Goal: Information Seeking & Learning: Learn about a topic

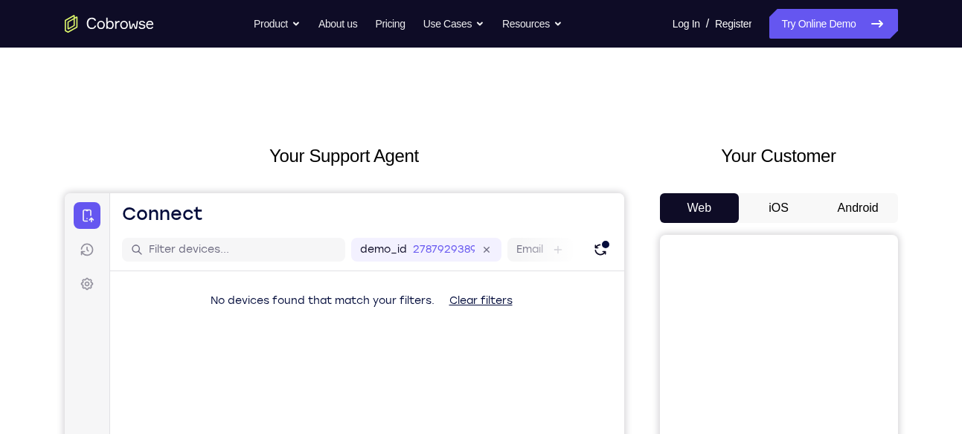
click at [852, 199] on button "Android" at bounding box center [858, 208] width 80 height 30
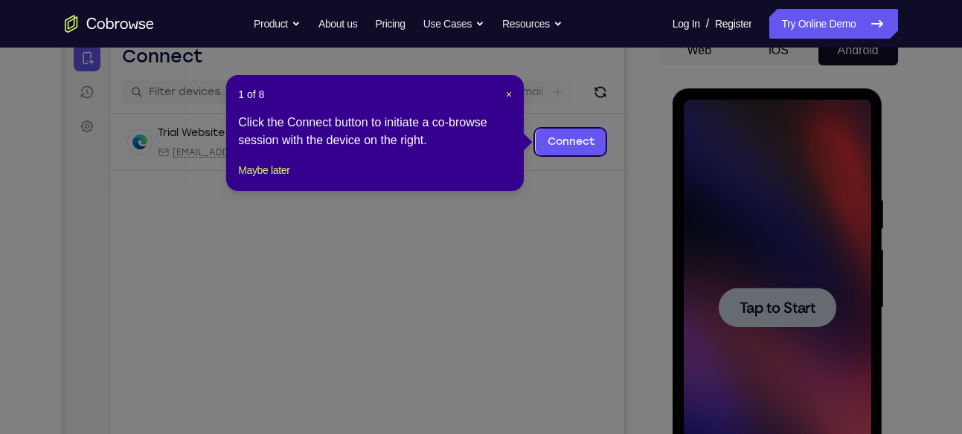
scroll to position [157, 0]
click at [510, 89] on span "×" at bounding box center [509, 95] width 6 height 12
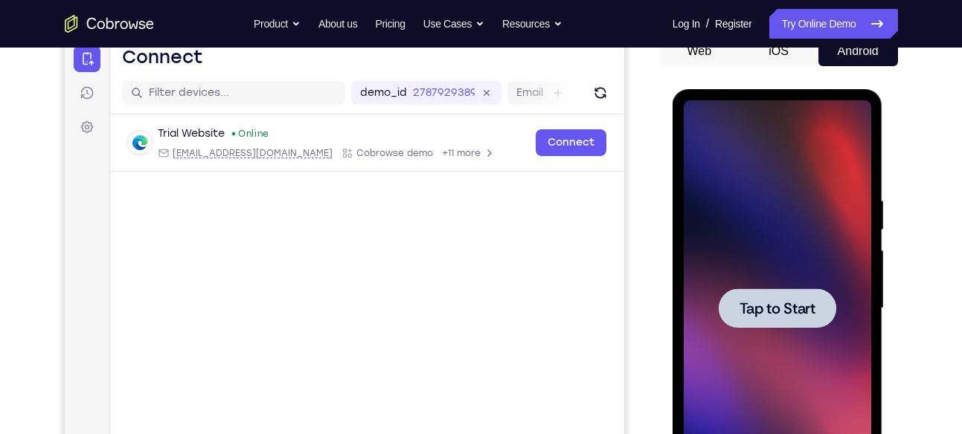
click at [862, 248] on div at bounding box center [777, 308] width 187 height 417
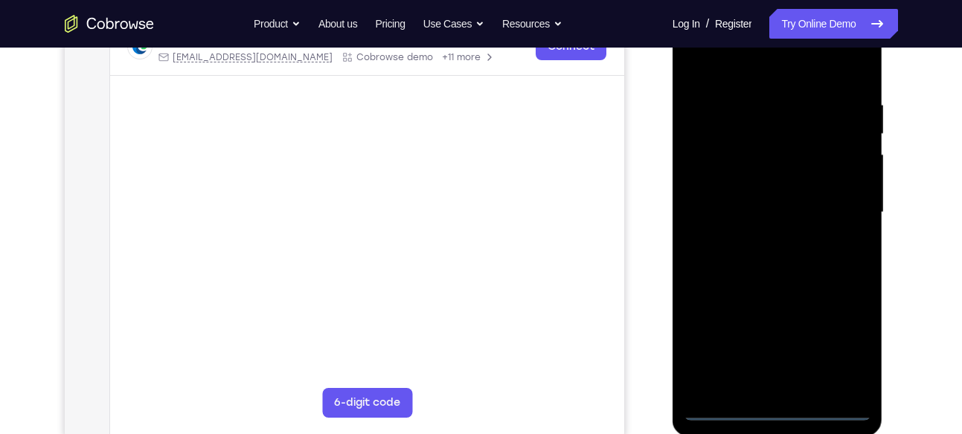
scroll to position [254, 0]
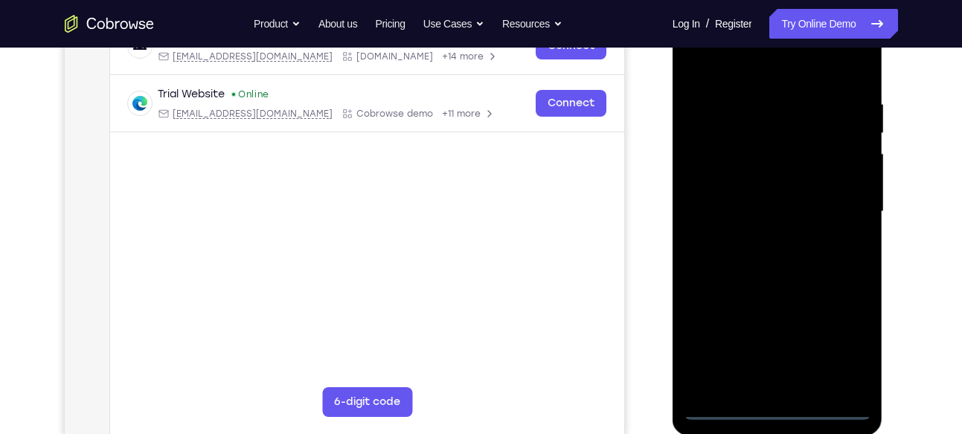
click at [780, 408] on div at bounding box center [777, 212] width 187 height 417
click at [841, 341] on div at bounding box center [777, 212] width 187 height 417
click at [791, 68] on div at bounding box center [777, 212] width 187 height 417
click at [844, 206] on div at bounding box center [777, 212] width 187 height 417
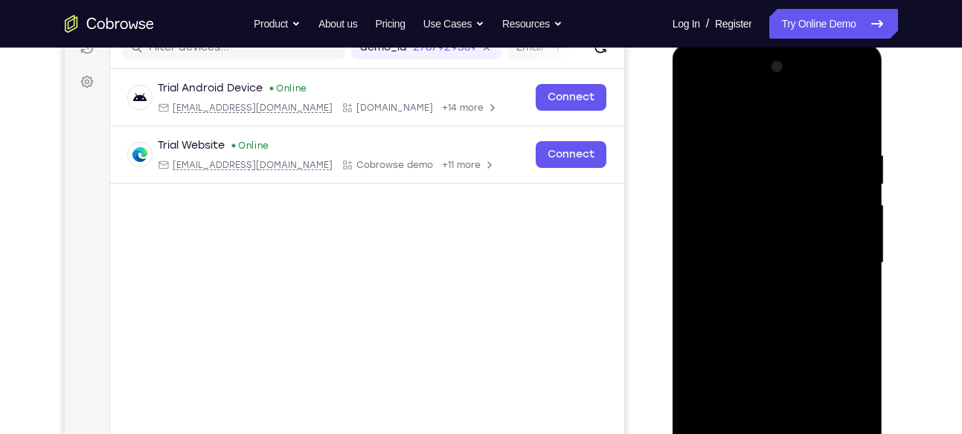
scroll to position [205, 0]
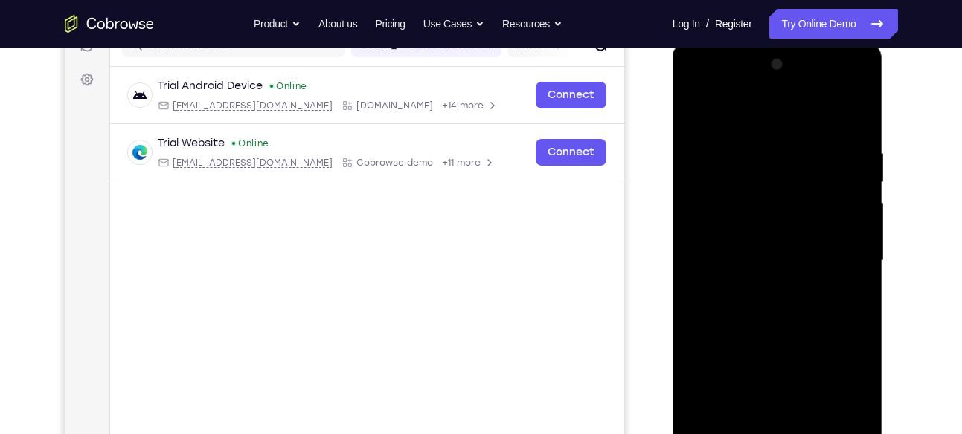
click at [766, 287] on div at bounding box center [777, 261] width 187 height 417
click at [782, 228] on div at bounding box center [777, 261] width 187 height 417
click at [752, 257] on div at bounding box center [777, 261] width 187 height 417
click at [754, 287] on div at bounding box center [777, 261] width 187 height 417
click at [729, 292] on div at bounding box center [777, 261] width 187 height 417
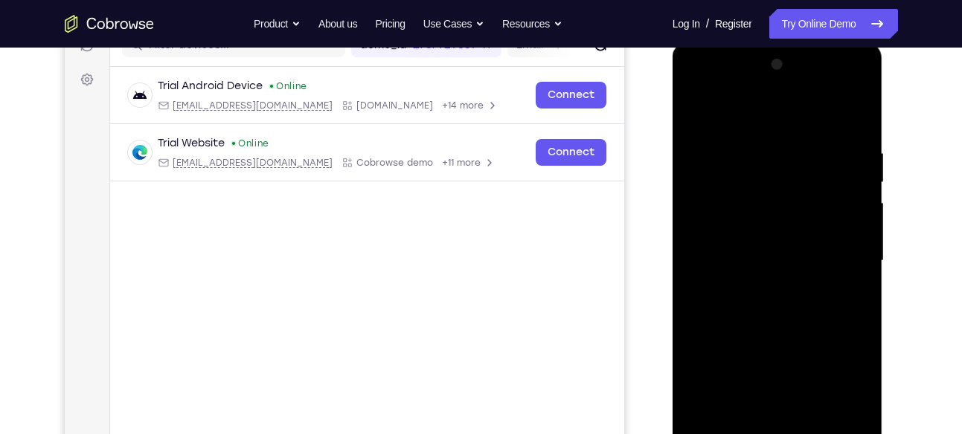
click at [824, 248] on div at bounding box center [777, 261] width 187 height 417
click at [792, 288] on div at bounding box center [777, 261] width 187 height 417
click at [788, 335] on div at bounding box center [777, 261] width 187 height 417
click at [821, 248] on div at bounding box center [777, 261] width 187 height 417
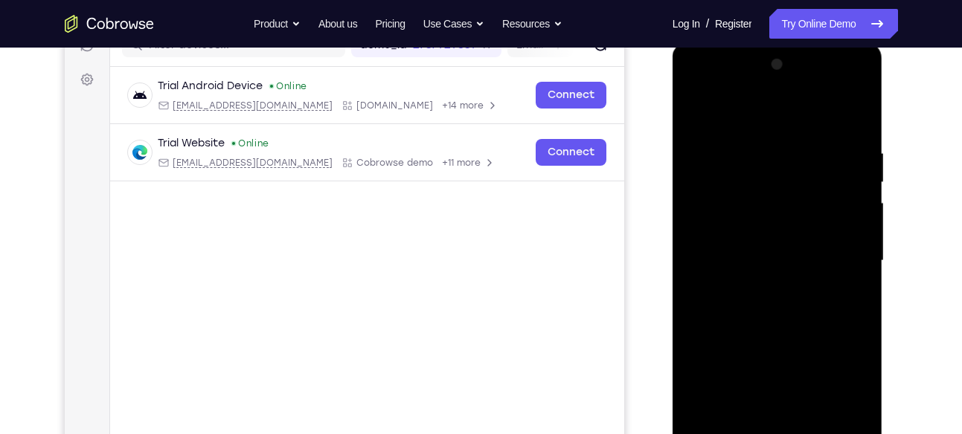
click at [775, 250] on div at bounding box center [777, 261] width 187 height 417
click at [748, 286] on div at bounding box center [777, 261] width 187 height 417
click at [784, 228] on div at bounding box center [777, 261] width 187 height 417
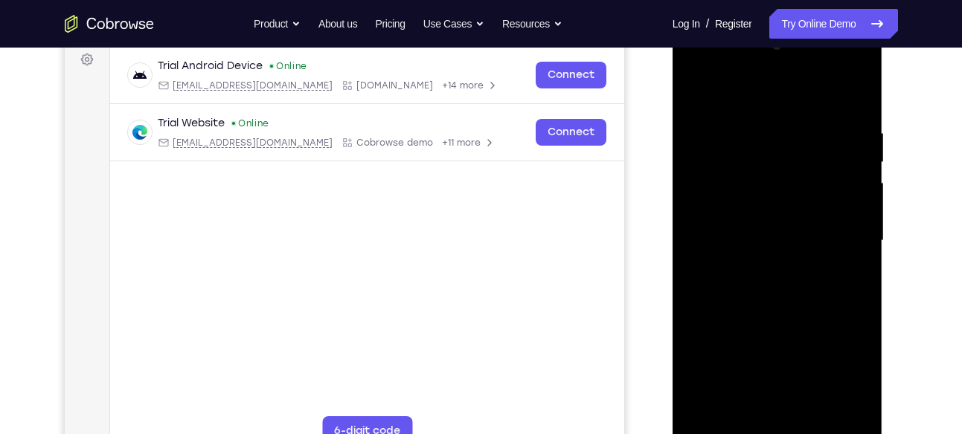
scroll to position [245, 0]
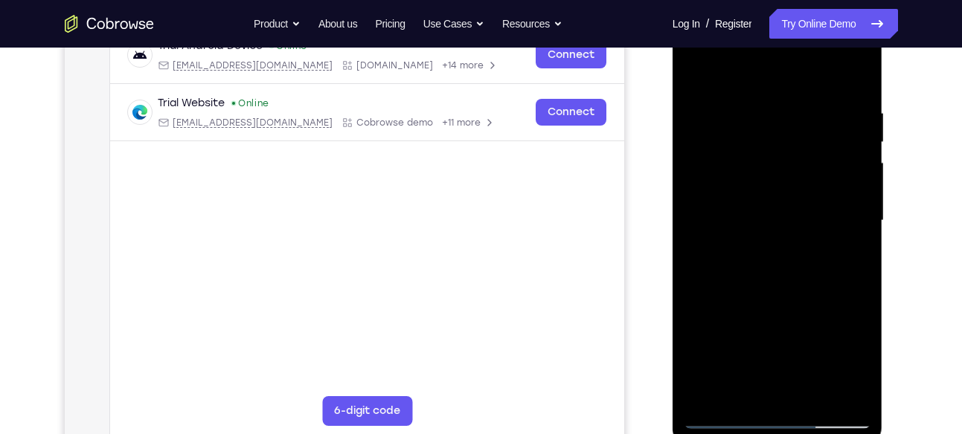
click at [855, 281] on div at bounding box center [777, 221] width 187 height 417
click at [768, 315] on div at bounding box center [777, 221] width 187 height 417
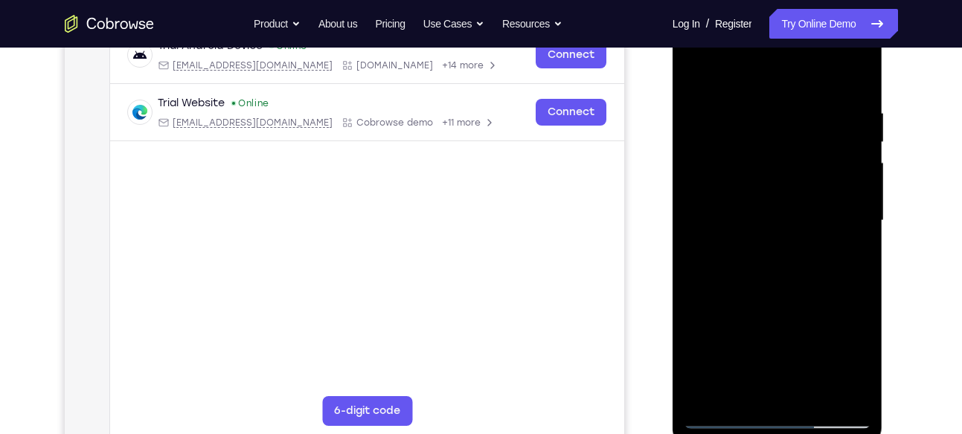
click at [768, 315] on div at bounding box center [777, 221] width 187 height 417
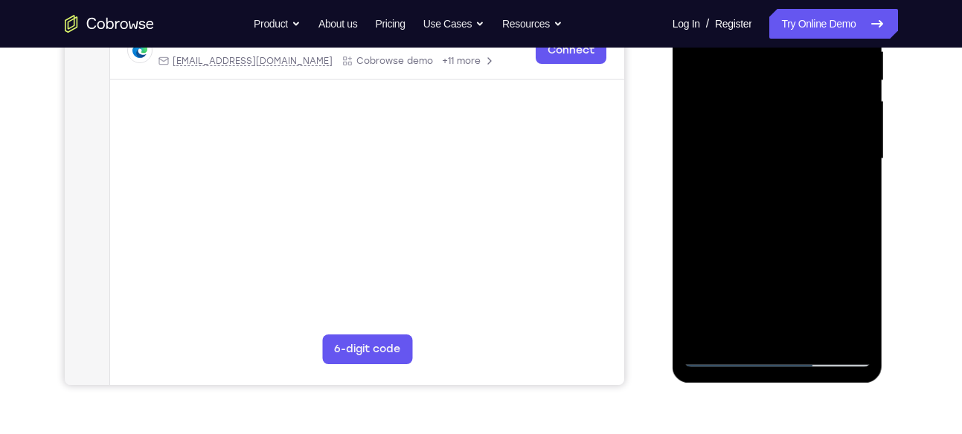
scroll to position [307, 0]
click at [861, 314] on div at bounding box center [777, 158] width 187 height 417
drag, startPoint x: 791, startPoint y: 289, endPoint x: 790, endPoint y: 271, distance: 18.6
click at [790, 283] on div at bounding box center [777, 158] width 187 height 417
drag, startPoint x: 749, startPoint y: 282, endPoint x: 755, endPoint y: 173, distance: 109.5
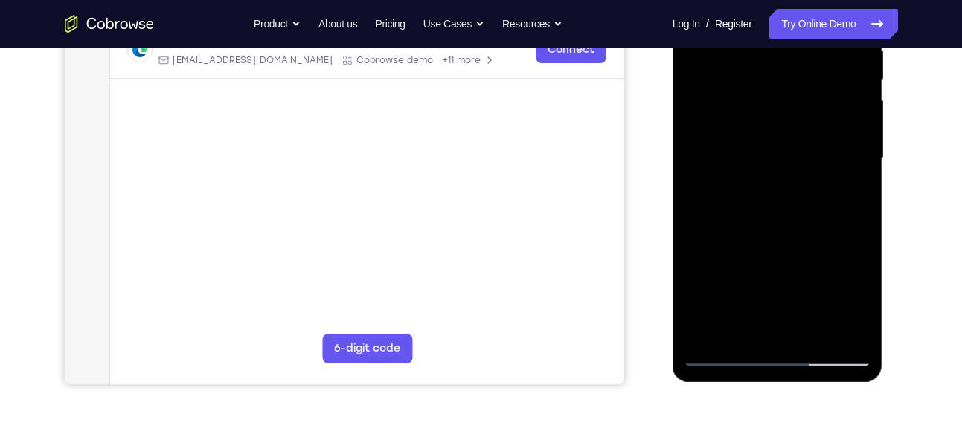
click at [755, 173] on div at bounding box center [777, 158] width 187 height 417
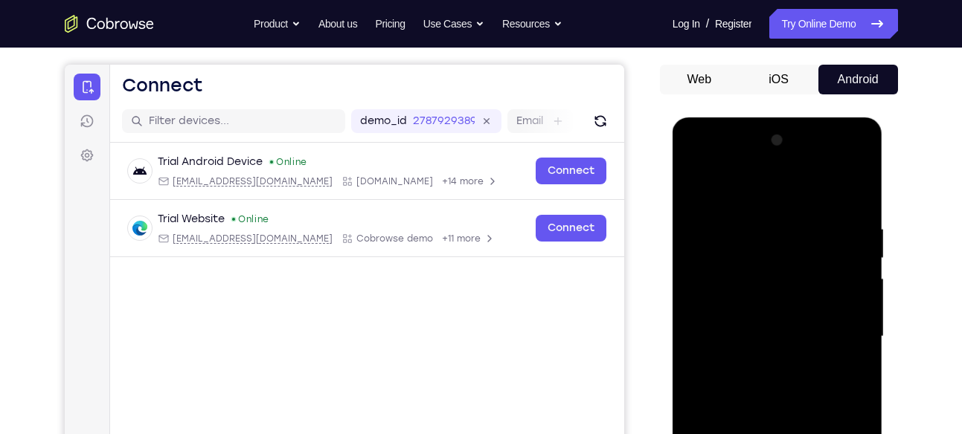
scroll to position [128, 0]
click at [777, 262] on div at bounding box center [777, 337] width 187 height 417
click at [848, 187] on div at bounding box center [777, 337] width 187 height 417
drag, startPoint x: 784, startPoint y: 279, endPoint x: 783, endPoint y: 299, distance: 20.1
click at [783, 299] on div at bounding box center [777, 337] width 187 height 417
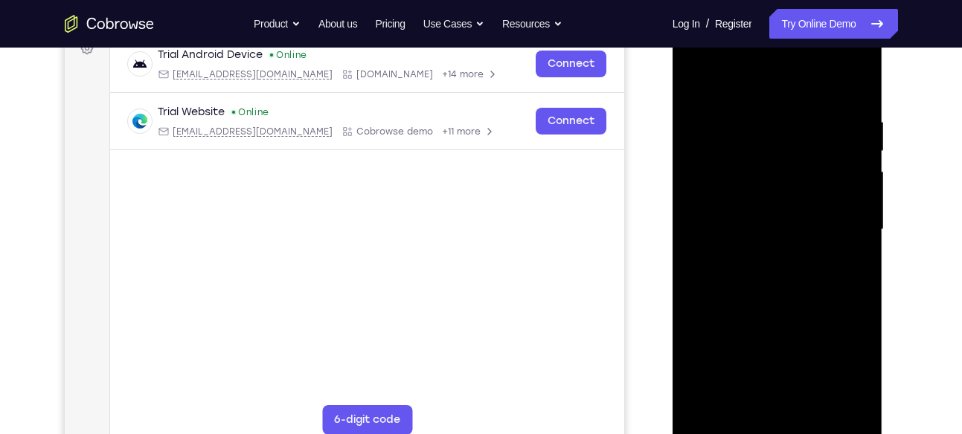
scroll to position [222, 0]
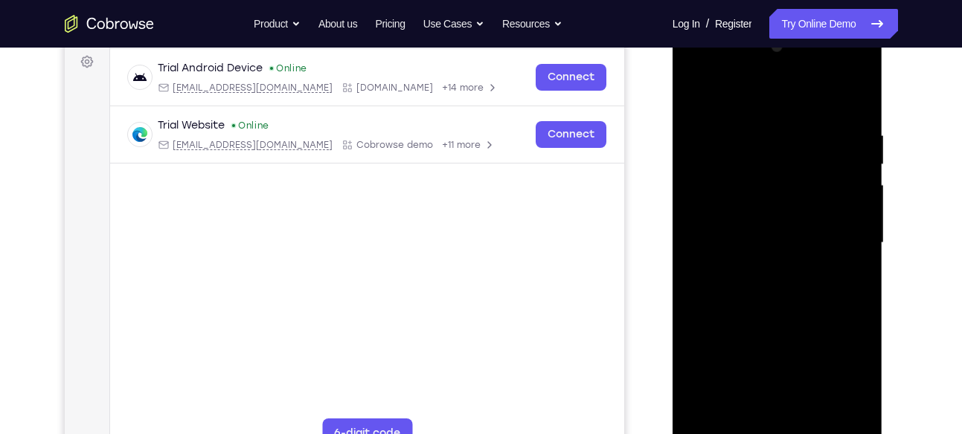
drag, startPoint x: 788, startPoint y: 318, endPoint x: 788, endPoint y: 335, distance: 17.9
click at [788, 335] on div at bounding box center [777, 243] width 187 height 417
click at [756, 114] on div at bounding box center [777, 243] width 187 height 417
click at [846, 242] on div at bounding box center [777, 243] width 187 height 417
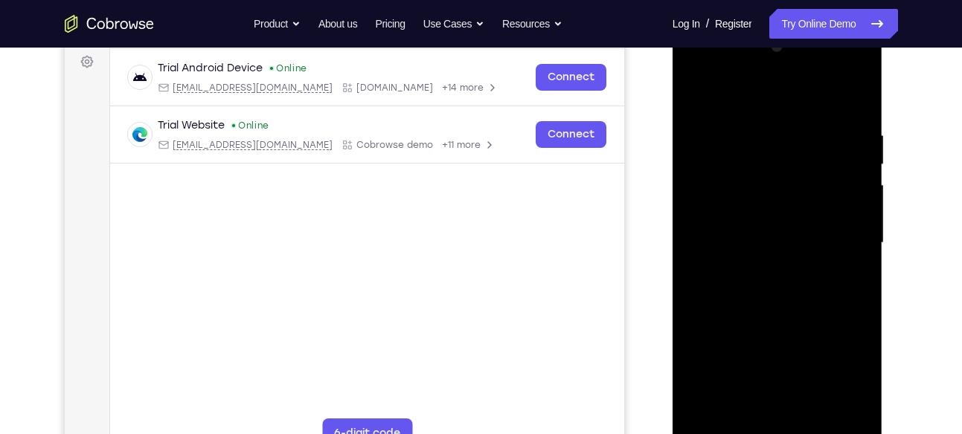
click at [696, 226] on div at bounding box center [777, 243] width 187 height 417
click at [690, 240] on div at bounding box center [777, 243] width 187 height 417
click at [852, 98] on div at bounding box center [777, 243] width 187 height 417
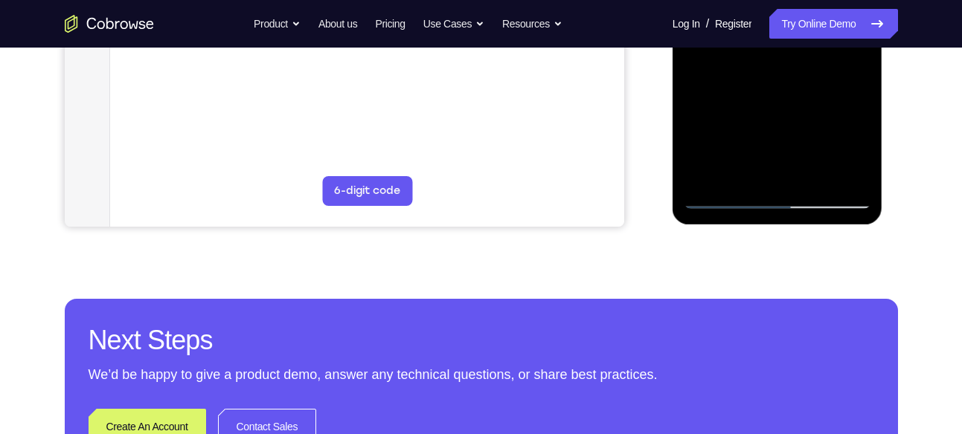
scroll to position [466, 0]
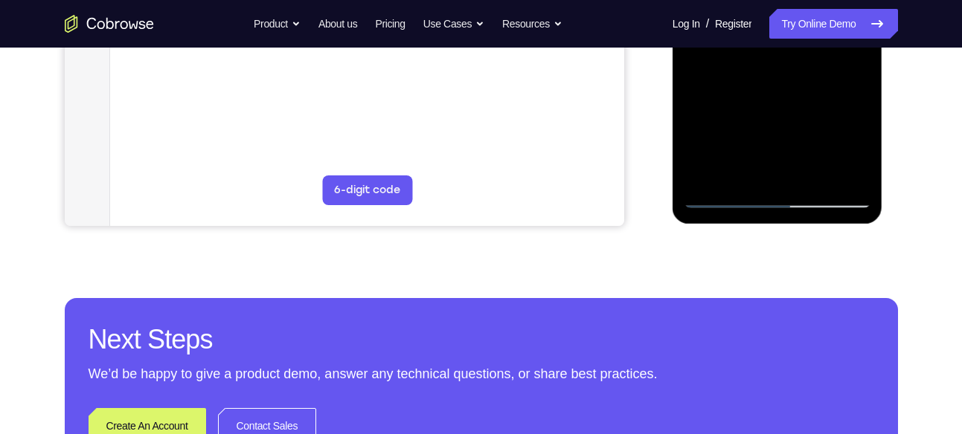
click at [818, 173] on div at bounding box center [777, 0] width 187 height 417
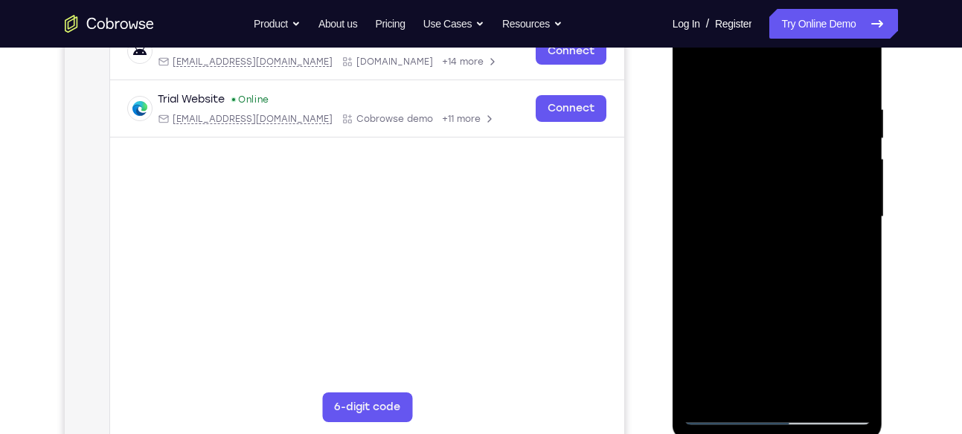
scroll to position [248, 0]
click at [755, 298] on div at bounding box center [777, 218] width 187 height 417
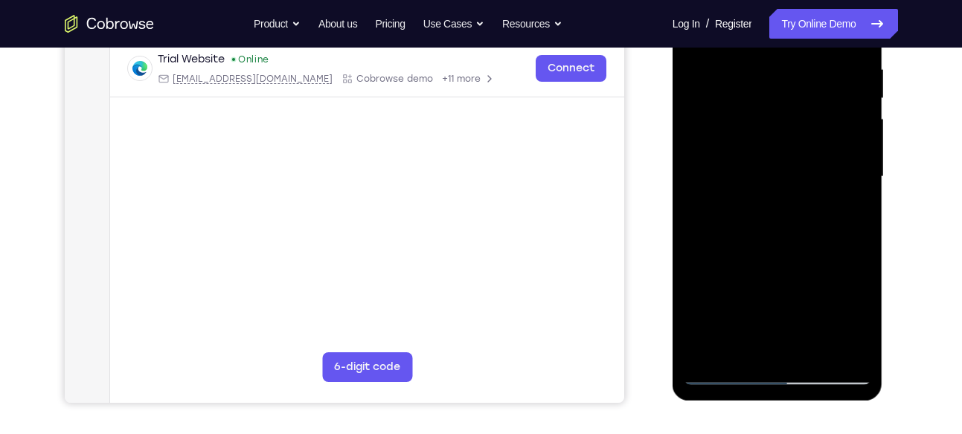
scroll to position [289, 0]
click at [724, 377] on div at bounding box center [777, 176] width 187 height 417
drag, startPoint x: 818, startPoint y: 103, endPoint x: 822, endPoint y: 339, distance: 236.6
click at [822, 339] on div at bounding box center [777, 176] width 187 height 417
drag, startPoint x: 809, startPoint y: 122, endPoint x: 795, endPoint y: 379, distance: 257.0
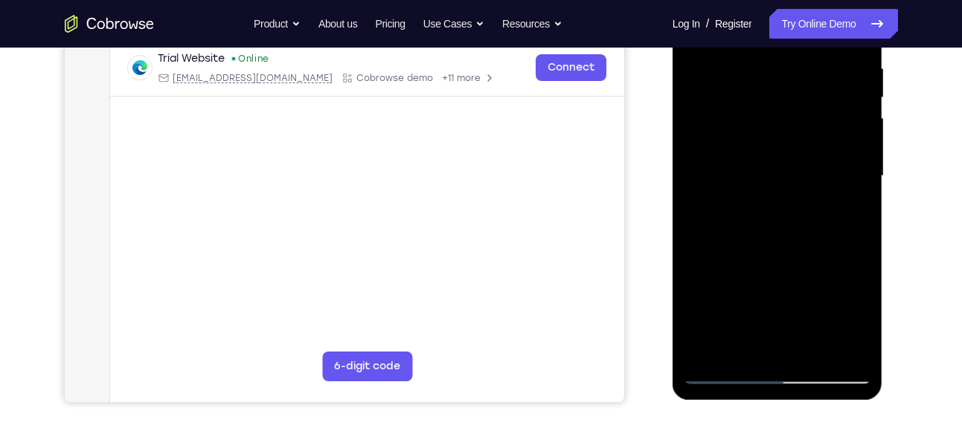
click at [795, 379] on div at bounding box center [777, 176] width 187 height 417
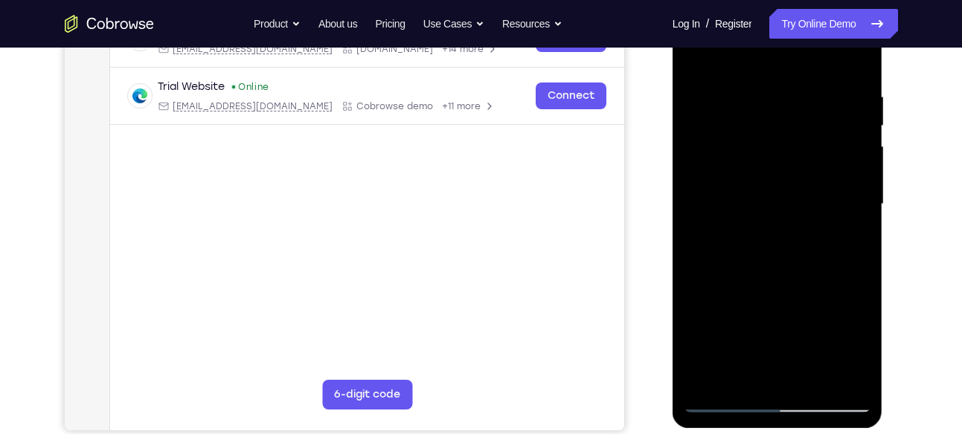
click at [841, 94] on div at bounding box center [777, 204] width 187 height 417
drag, startPoint x: 841, startPoint y: 94, endPoint x: 731, endPoint y: 87, distance: 110.3
click at [731, 87] on div at bounding box center [777, 204] width 187 height 417
click at [788, 125] on div at bounding box center [777, 204] width 187 height 417
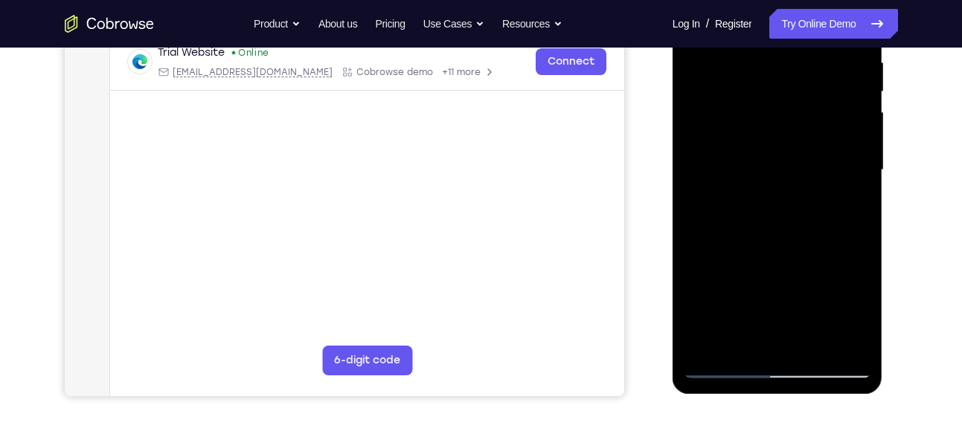
scroll to position [283, 0]
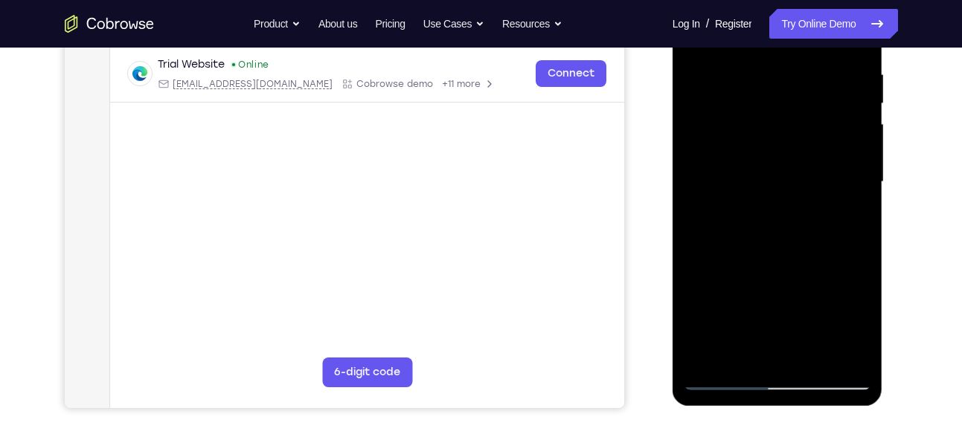
click at [707, 181] on div at bounding box center [777, 182] width 187 height 417
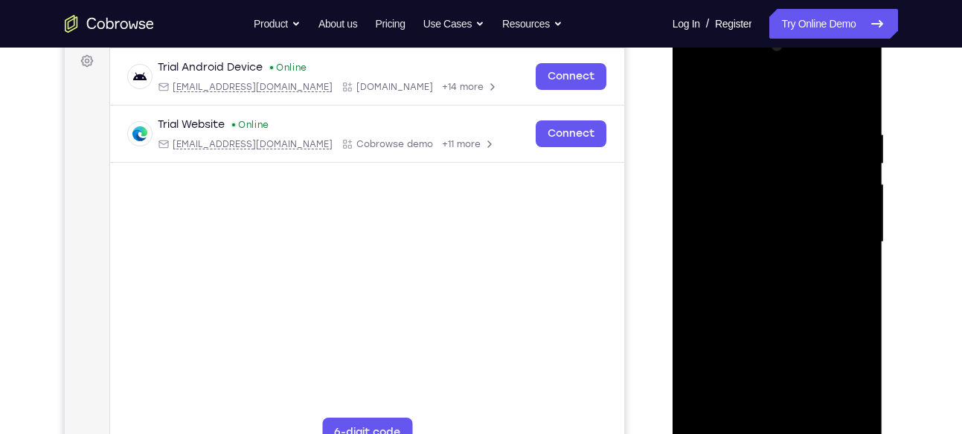
scroll to position [227, 0]
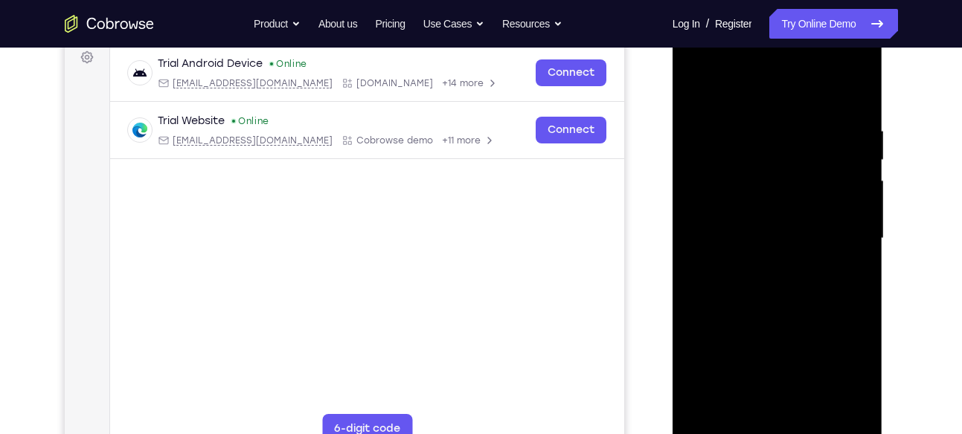
click at [851, 90] on div at bounding box center [777, 238] width 187 height 417
click at [835, 116] on div at bounding box center [777, 238] width 187 height 417
click at [780, 123] on div at bounding box center [777, 238] width 187 height 417
click at [841, 215] on div at bounding box center [777, 238] width 187 height 417
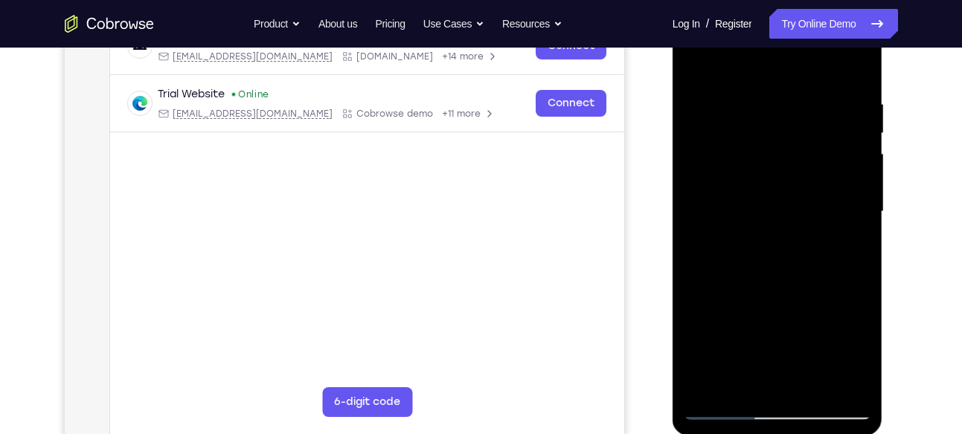
scroll to position [253, 0]
click at [850, 214] on div at bounding box center [777, 212] width 187 height 417
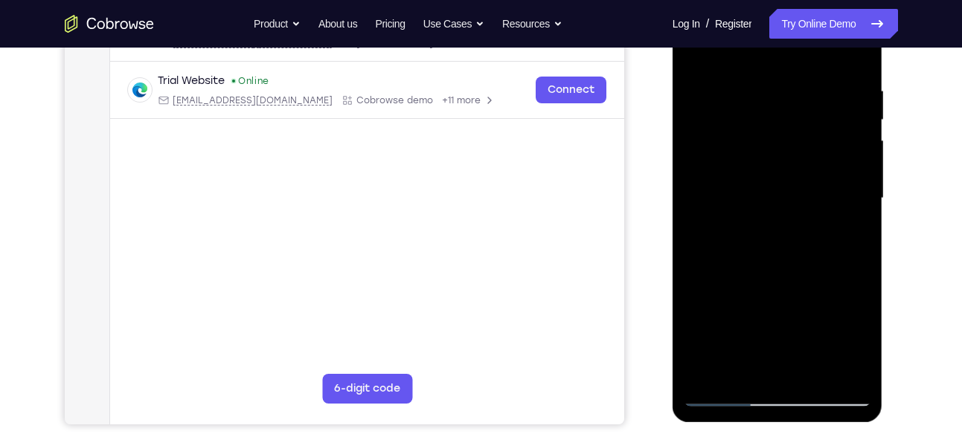
scroll to position [266, 0]
click at [844, 205] on div at bounding box center [777, 199] width 187 height 417
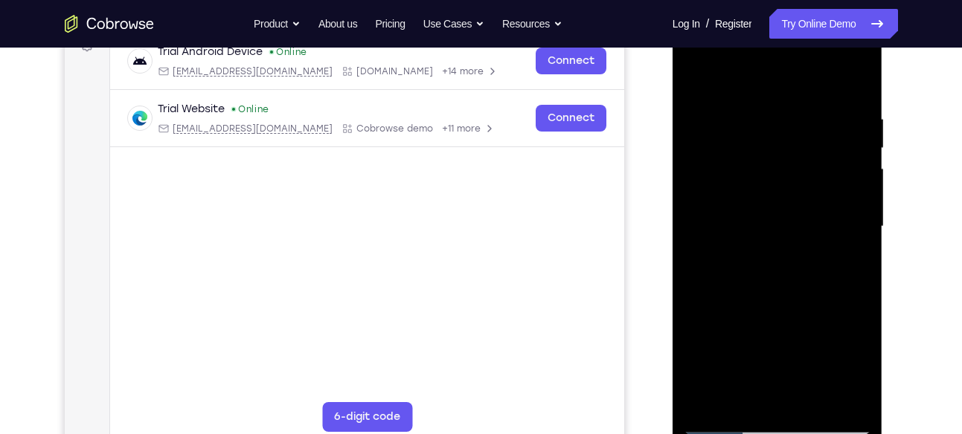
scroll to position [239, 0]
click at [855, 82] on div at bounding box center [777, 227] width 187 height 417
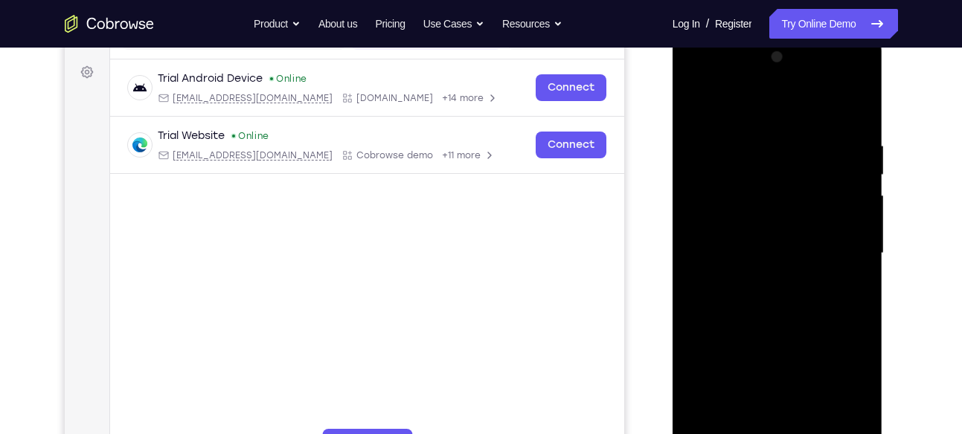
scroll to position [208, 0]
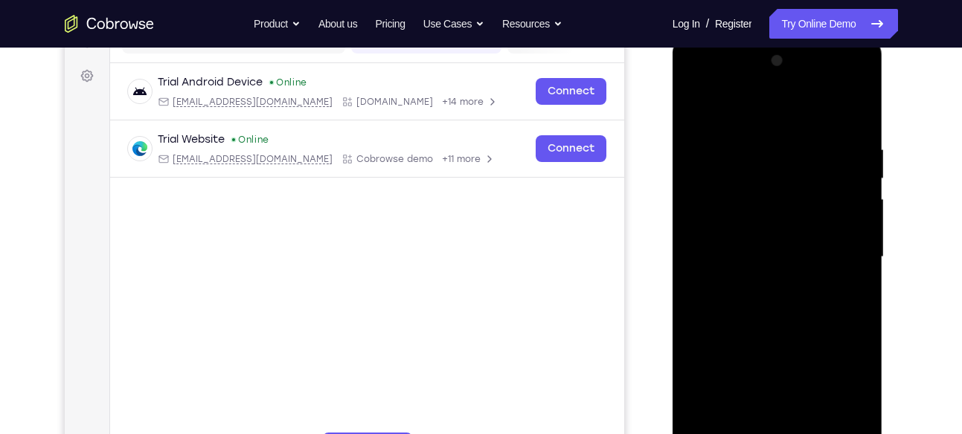
click at [855, 106] on div at bounding box center [777, 257] width 187 height 417
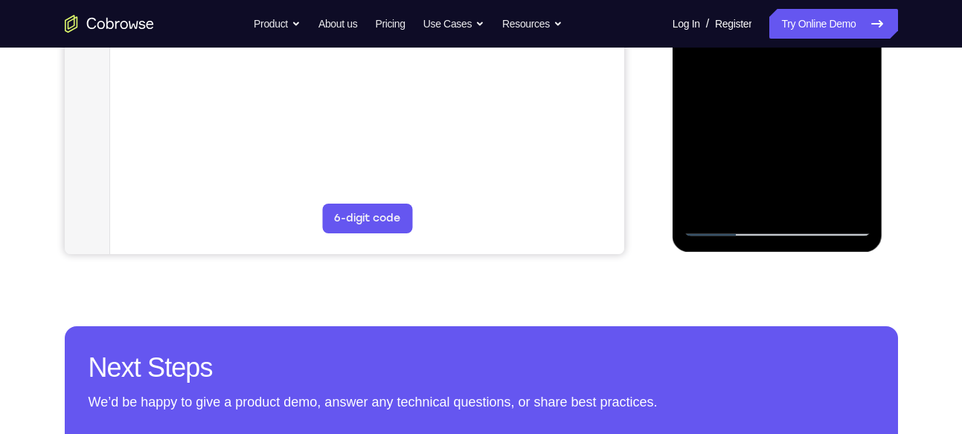
scroll to position [438, 0]
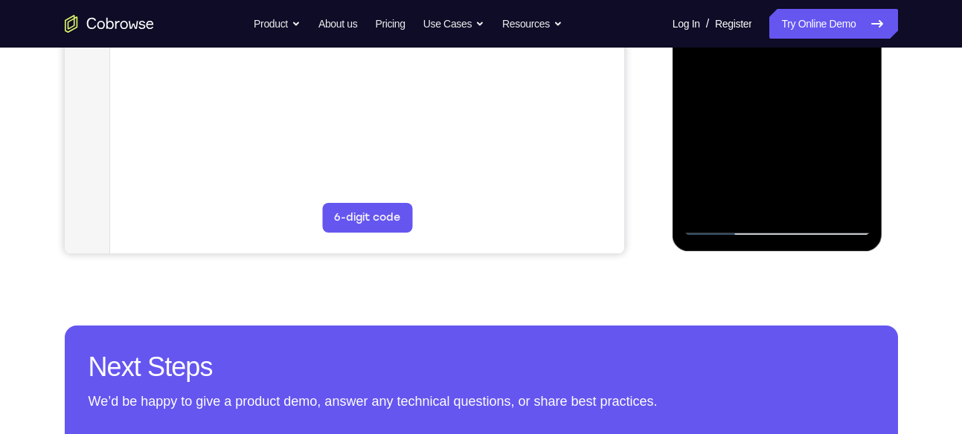
click at [710, 196] on div at bounding box center [777, 27] width 187 height 417
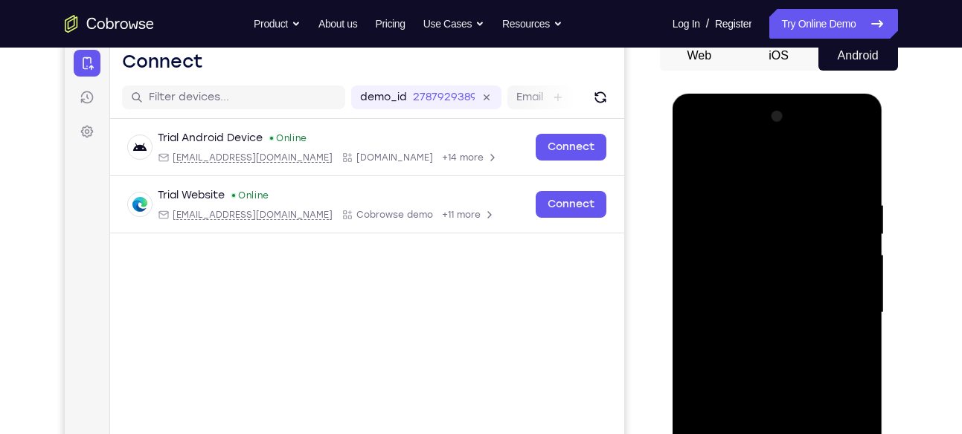
scroll to position [127, 0]
